Goal: Find specific page/section: Find specific page/section

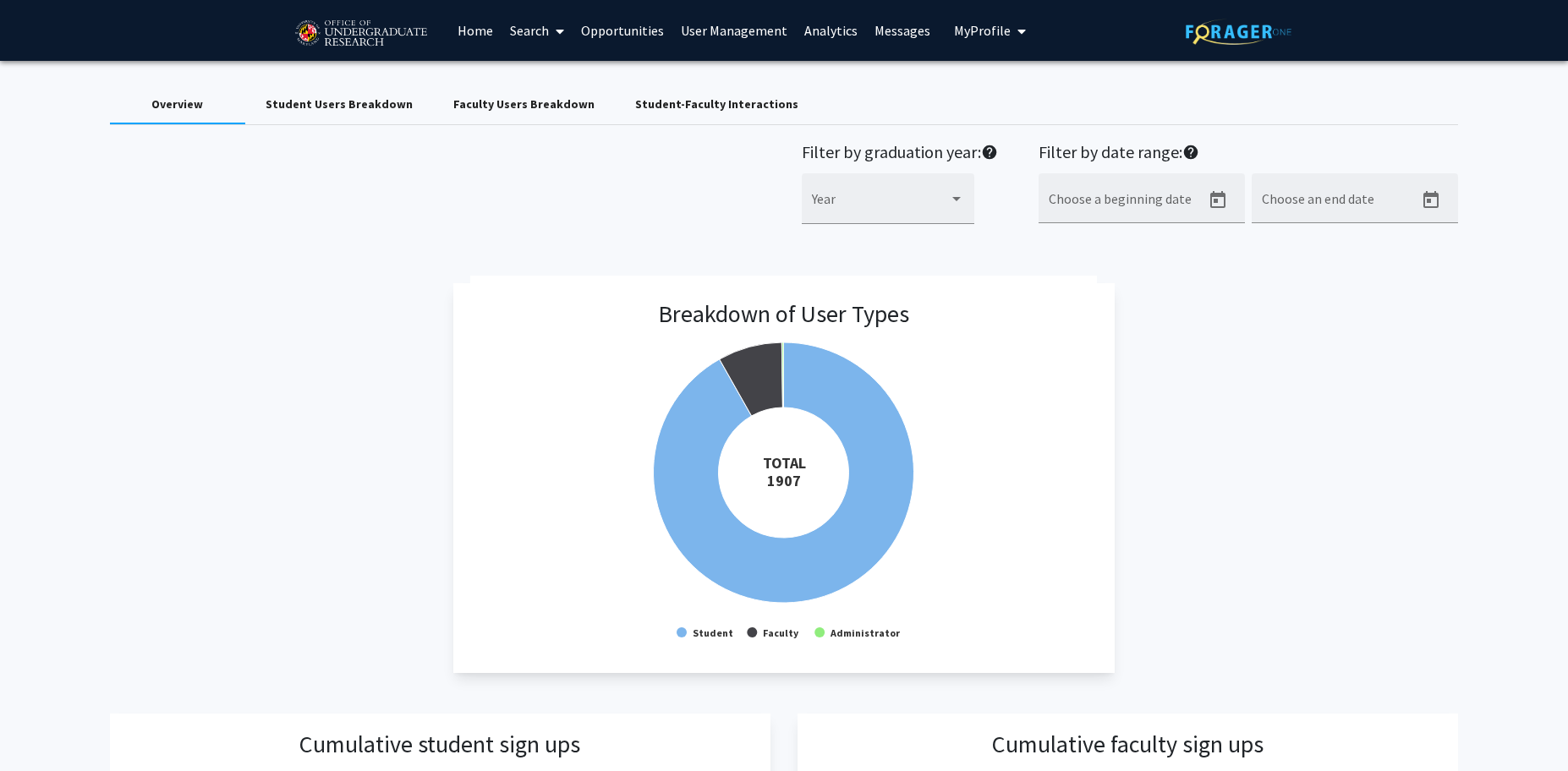
click at [526, 39] on link "Search" at bounding box center [537, 30] width 71 height 59
click at [556, 69] on span "Faculty/Staff" at bounding box center [563, 77] width 124 height 34
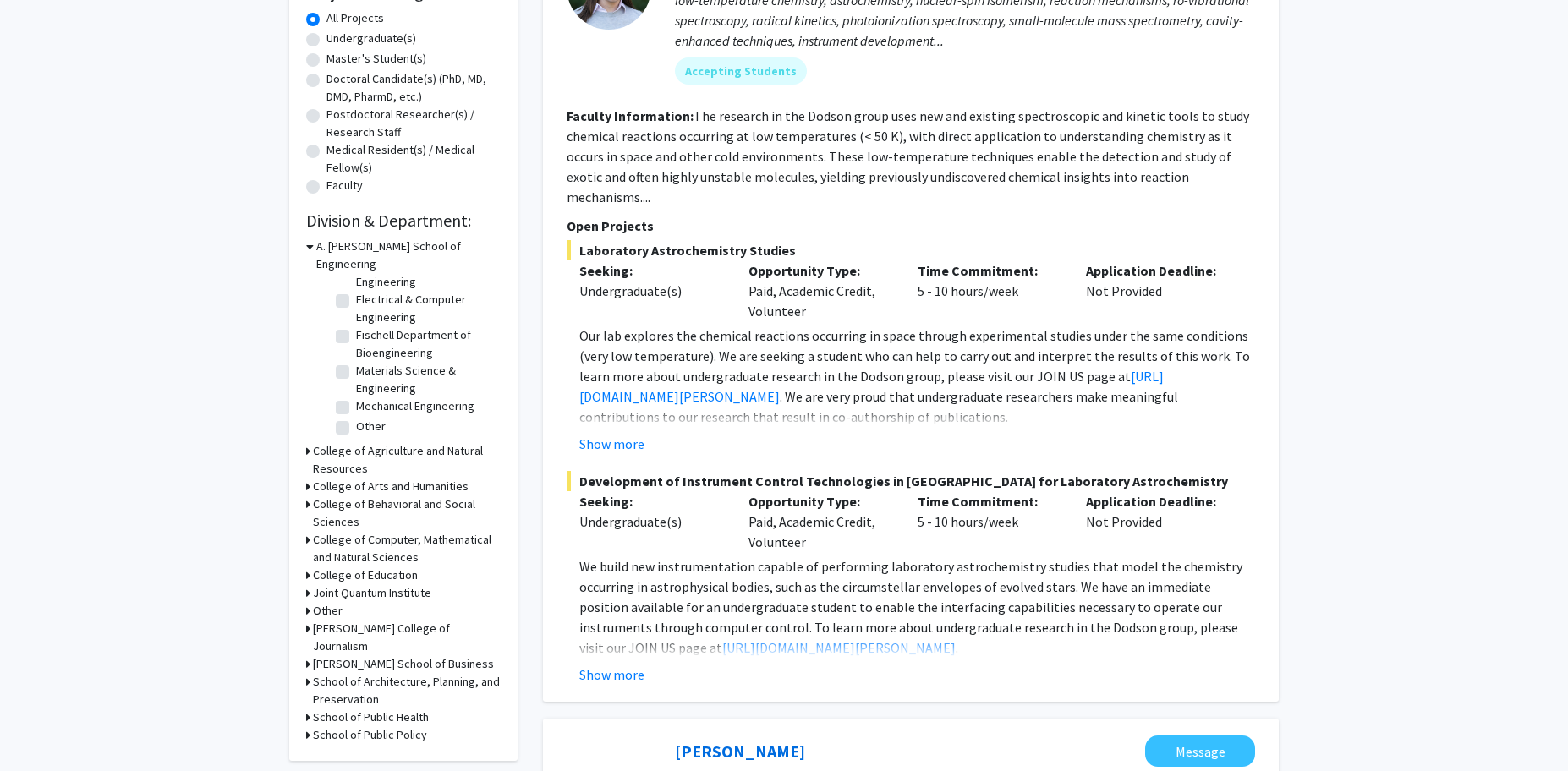
scroll to position [312, 0]
click at [411, 707] on h3 "School of Public Health" at bounding box center [371, 716] width 116 height 18
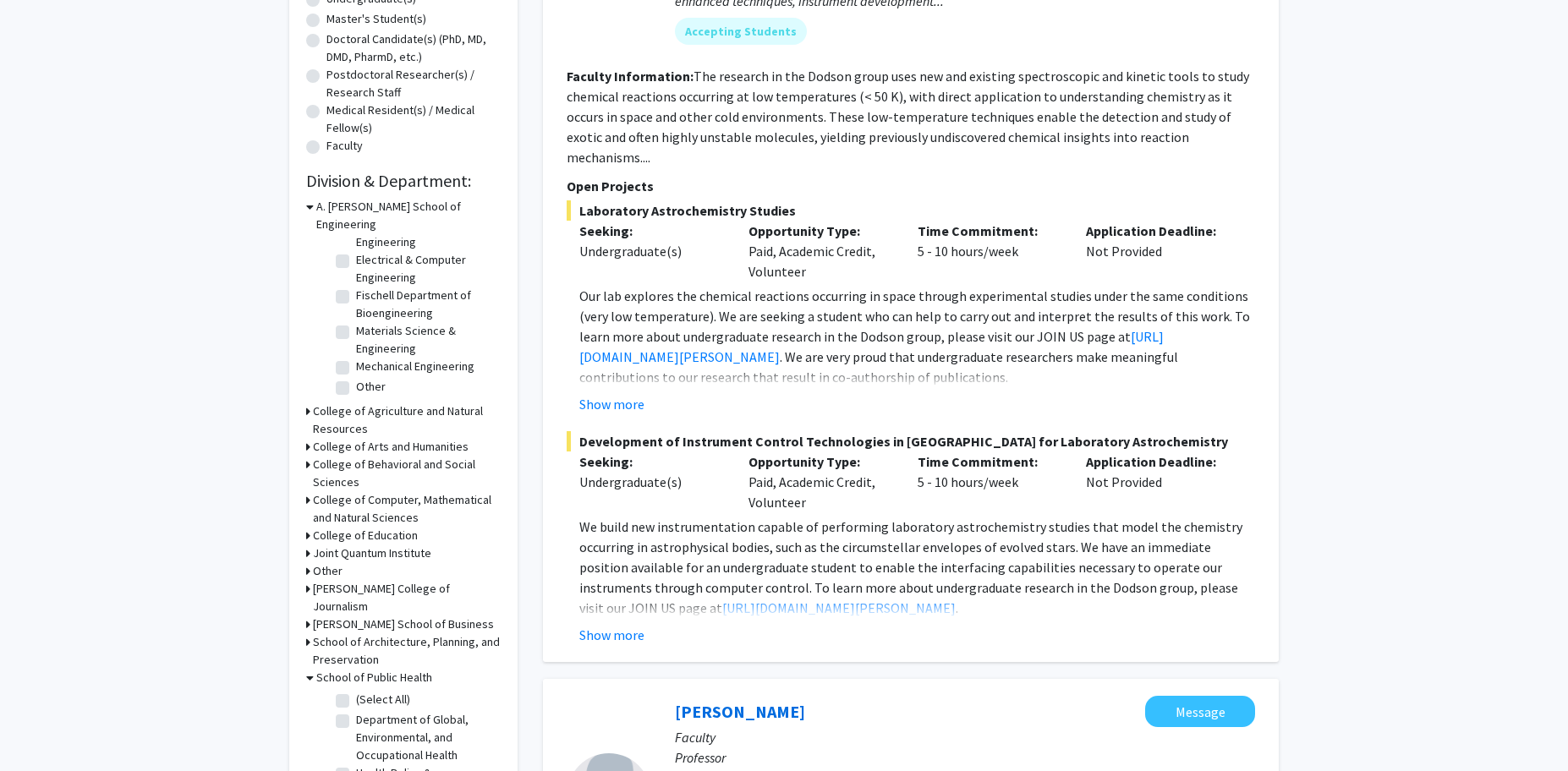
scroll to position [356, 0]
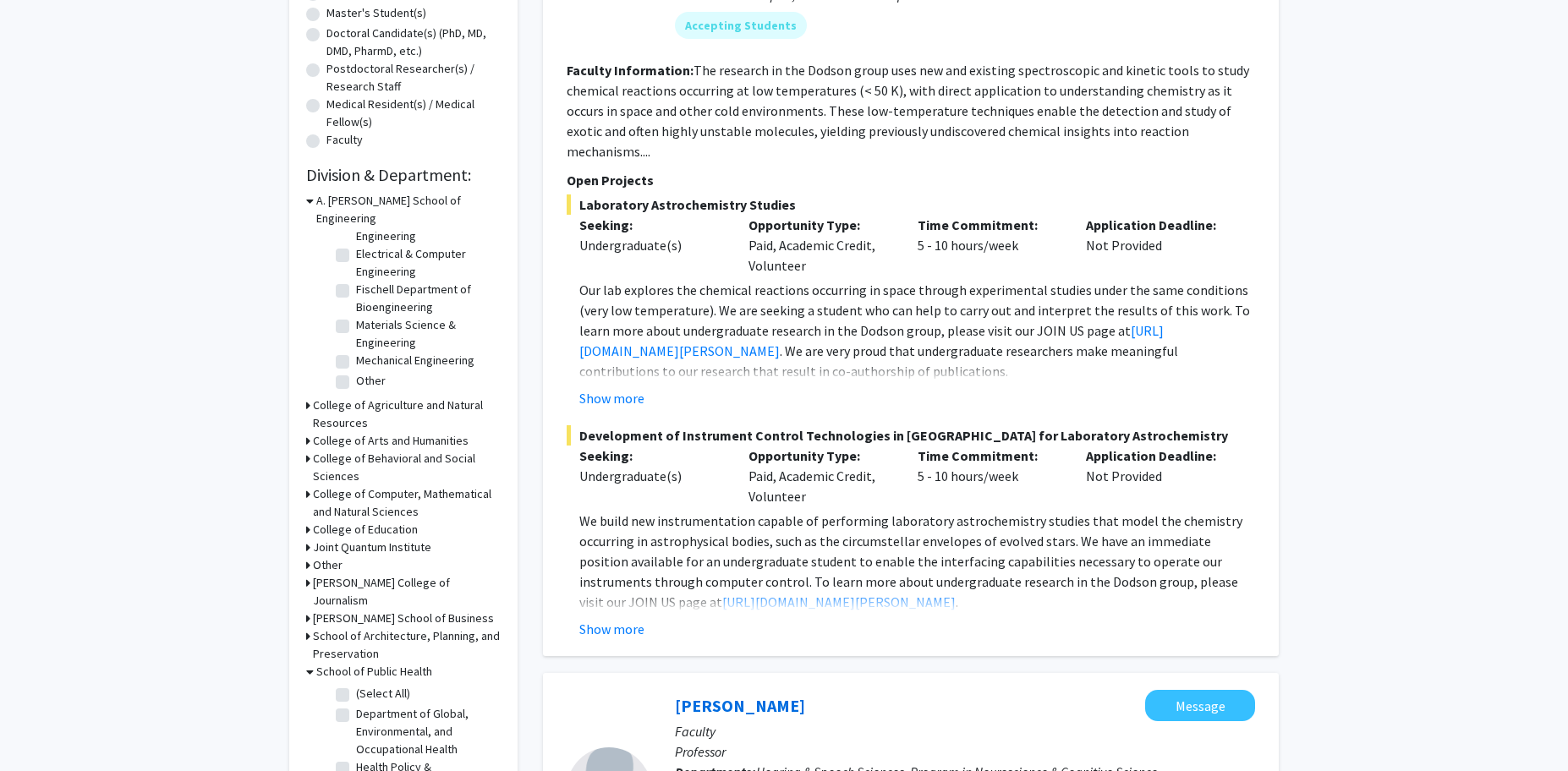
click at [382, 685] on label "(Select All)" at bounding box center [383, 694] width 54 height 18
click at [367, 685] on input "(Select All)" at bounding box center [362, 690] width 11 height 11
checkbox input "true"
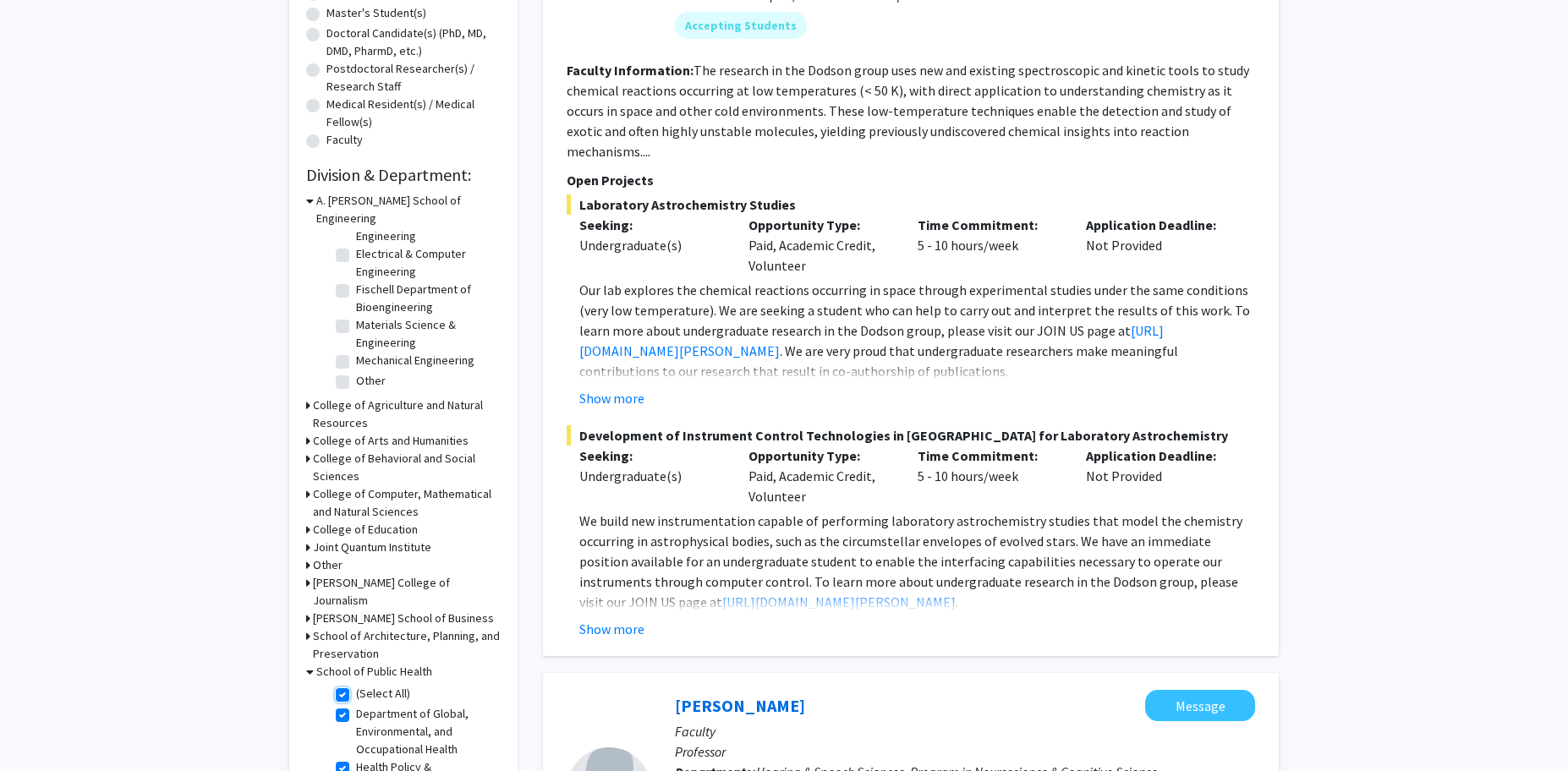
checkbox input "true"
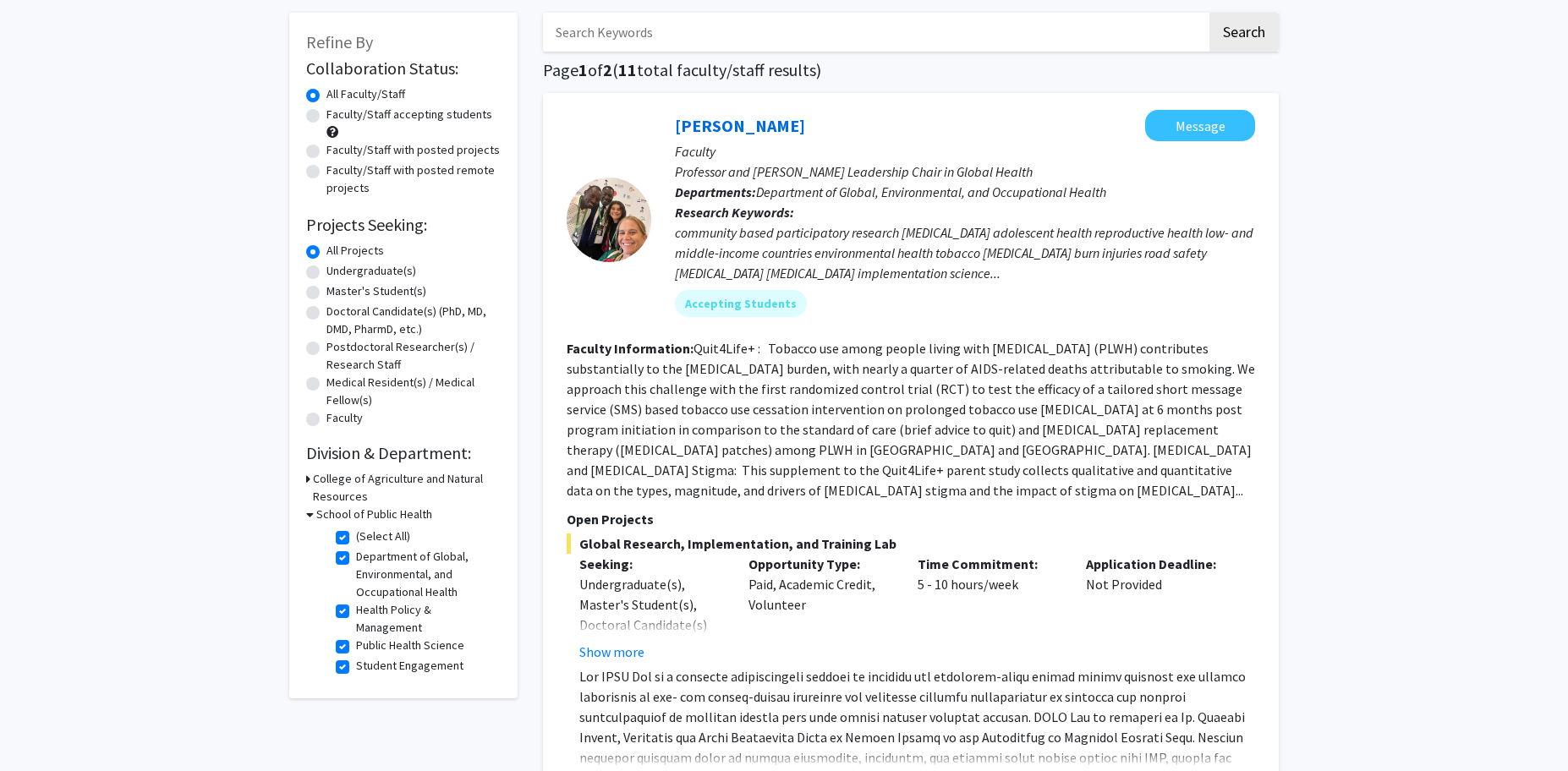
scroll to position [82, 0]
